Goal: Task Accomplishment & Management: Manage account settings

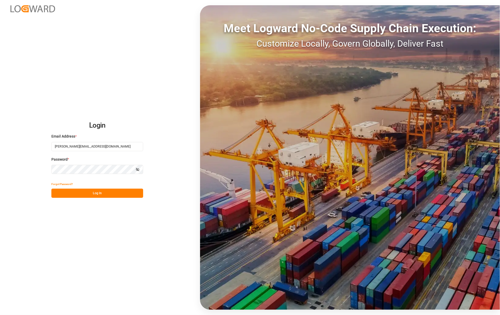
click at [97, 193] on button "Log In" at bounding box center [97, 193] width 92 height 9
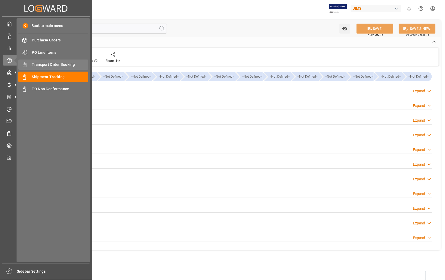
click at [53, 63] on span "Transport Order Booking" at bounding box center [60, 65] width 56 height 6
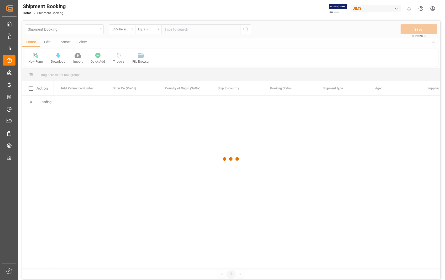
click at [184, 28] on div at bounding box center [230, 159] width 417 height 277
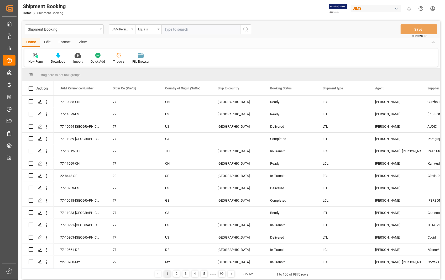
click at [179, 30] on input "text" at bounding box center [200, 29] width 79 height 10
paste input "22-8290-[GEOGRAPHIC_DATA]"
type input "22-8290-[GEOGRAPHIC_DATA]"
click at [243, 30] on icon "search button" at bounding box center [245, 29] width 6 height 6
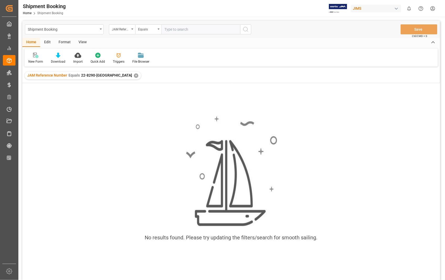
click at [191, 29] on input "text" at bounding box center [200, 29] width 79 height 10
paste input "22-8290-[GEOGRAPHIC_DATA]"
type input "22-8290-[GEOGRAPHIC_DATA]"
click at [246, 28] on icon "search button" at bounding box center [245, 29] width 6 height 6
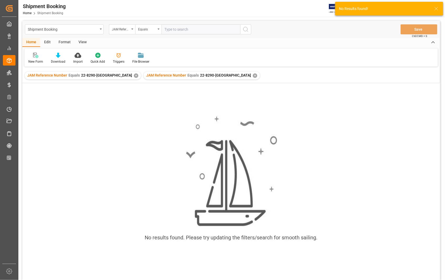
click at [134, 77] on div "✕" at bounding box center [136, 75] width 4 height 4
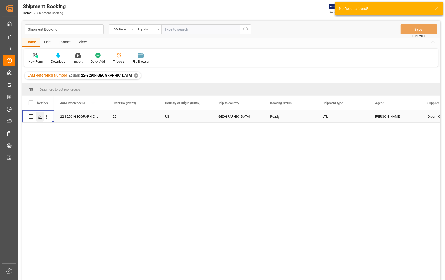
click at [39, 117] on polygon "Press SPACE to select this row." at bounding box center [40, 116] width 3 height 3
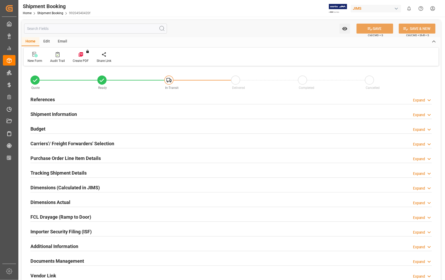
type input "0"
type input "[DATE] 00:00"
click at [49, 98] on h2 "References" at bounding box center [42, 99] width 24 height 7
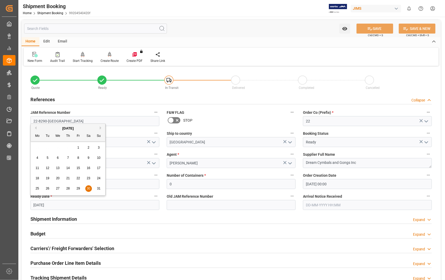
click at [114, 208] on input "[DATE]" at bounding box center [94, 205] width 129 height 10
click at [100, 127] on button "Next Month" at bounding box center [101, 127] width 3 height 3
click at [78, 158] on span "12" at bounding box center [77, 158] width 3 height 4
type input "[DATE]"
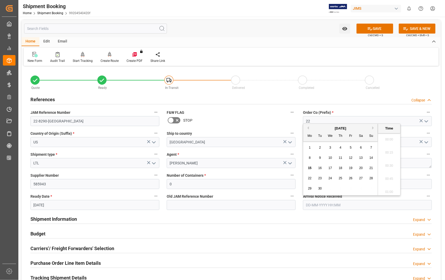
click at [386, 205] on input "text" at bounding box center [367, 205] width 129 height 10
click at [329, 168] on span "17" at bounding box center [329, 168] width 3 height 4
type input "[DATE] 00:00"
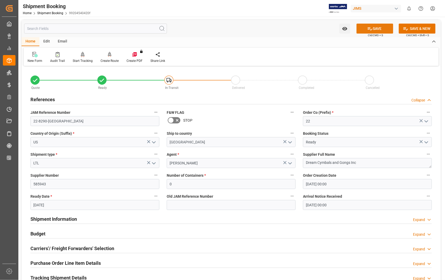
click at [376, 25] on button "SAVE" at bounding box center [374, 29] width 37 height 10
